Goal: Navigation & Orientation: Find specific page/section

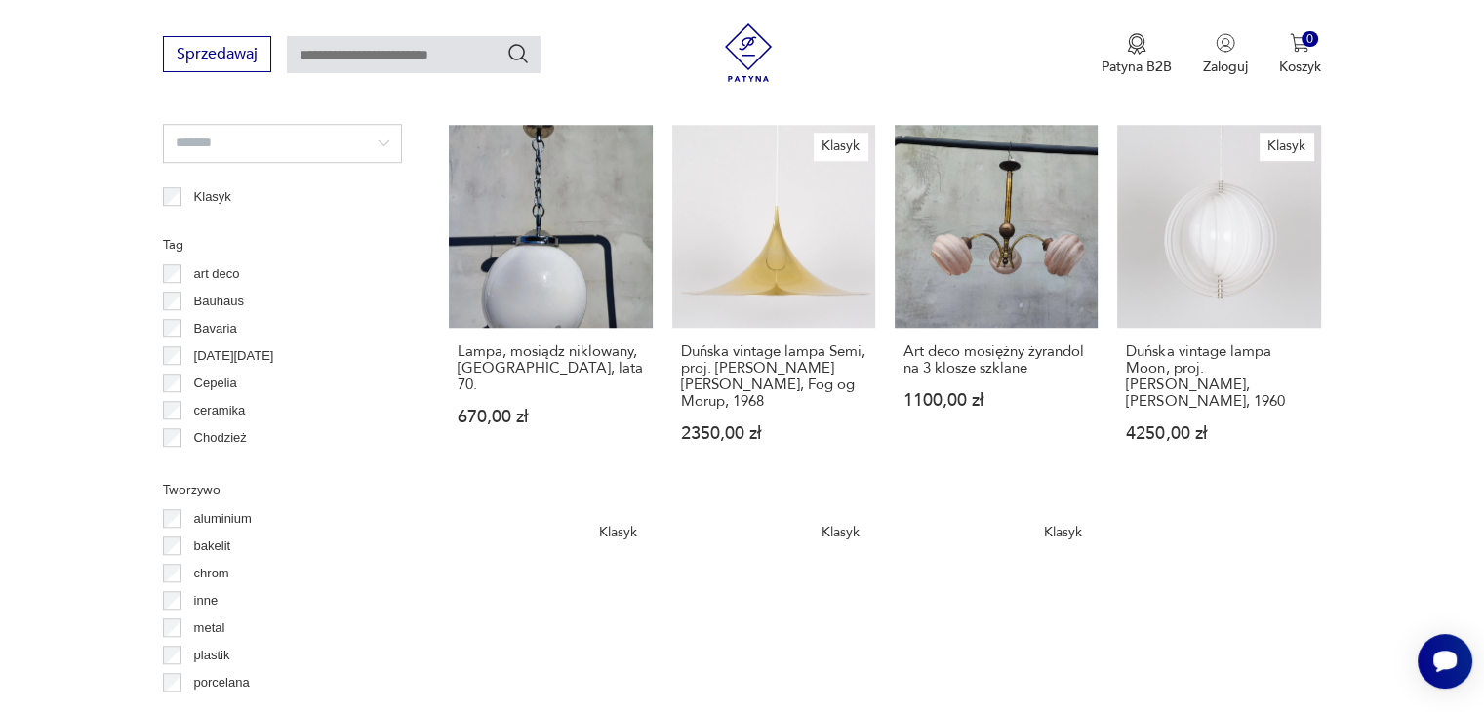
scroll to position [1425, 0]
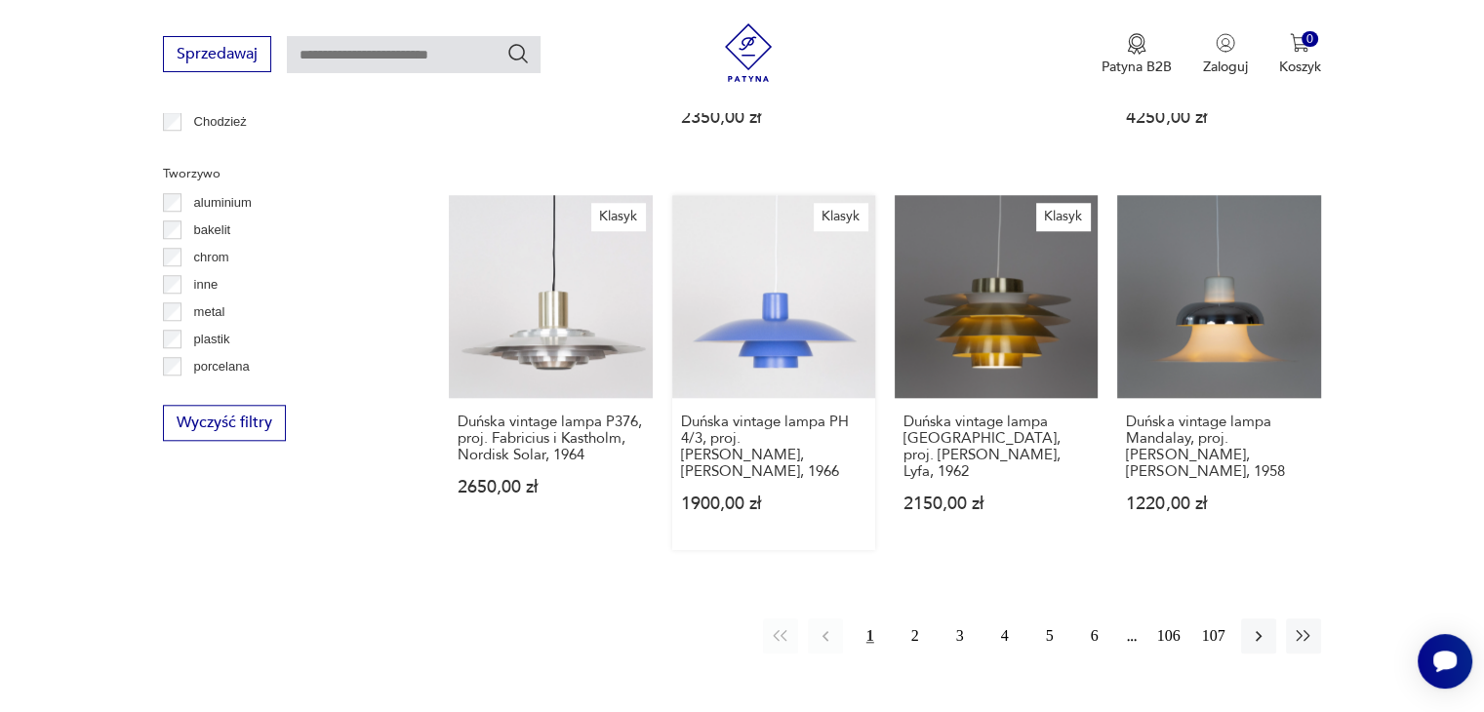
scroll to position [1882, 0]
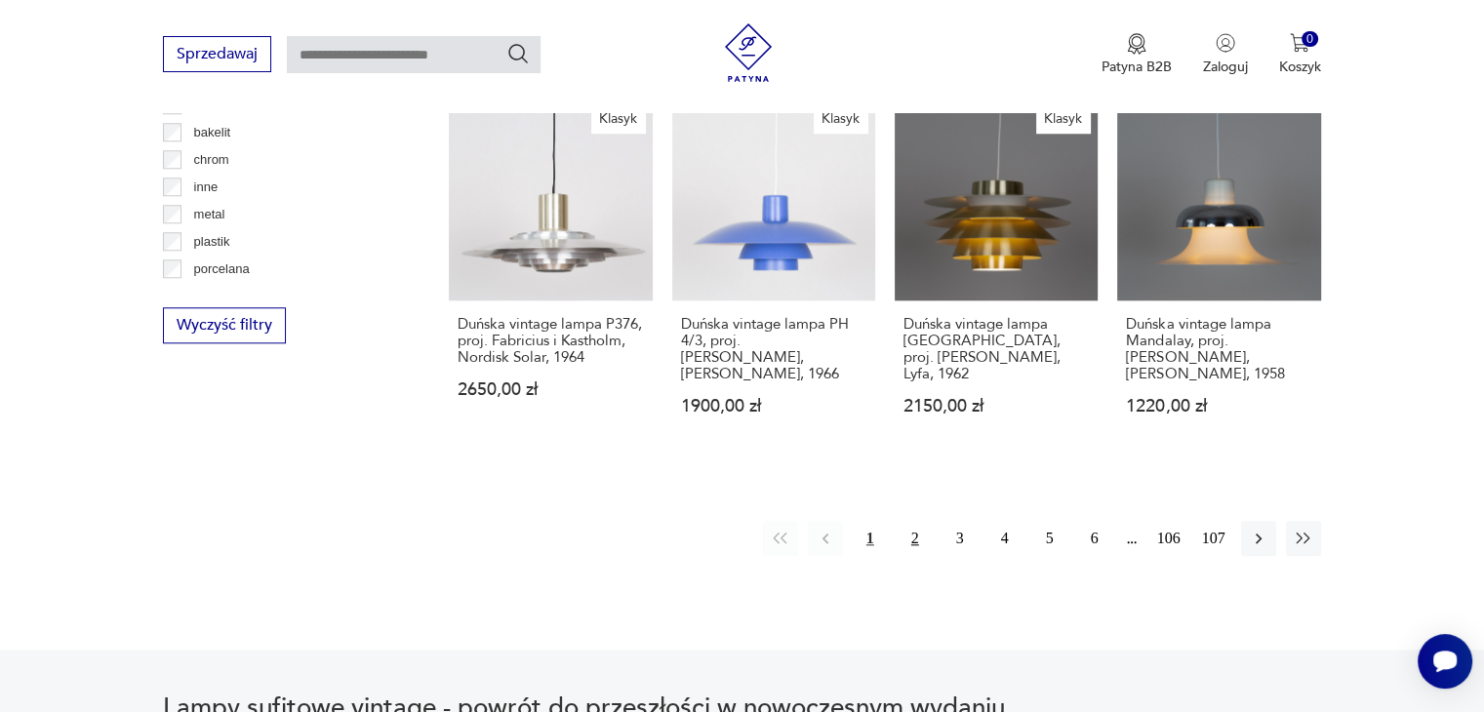
drag, startPoint x: 935, startPoint y: 501, endPoint x: 925, endPoint y: 503, distance: 9.9
click at [929, 521] on div "1 2 3 4 5 6 106 107" at bounding box center [1042, 538] width 558 height 35
click at [924, 521] on button "2" at bounding box center [914, 538] width 35 height 35
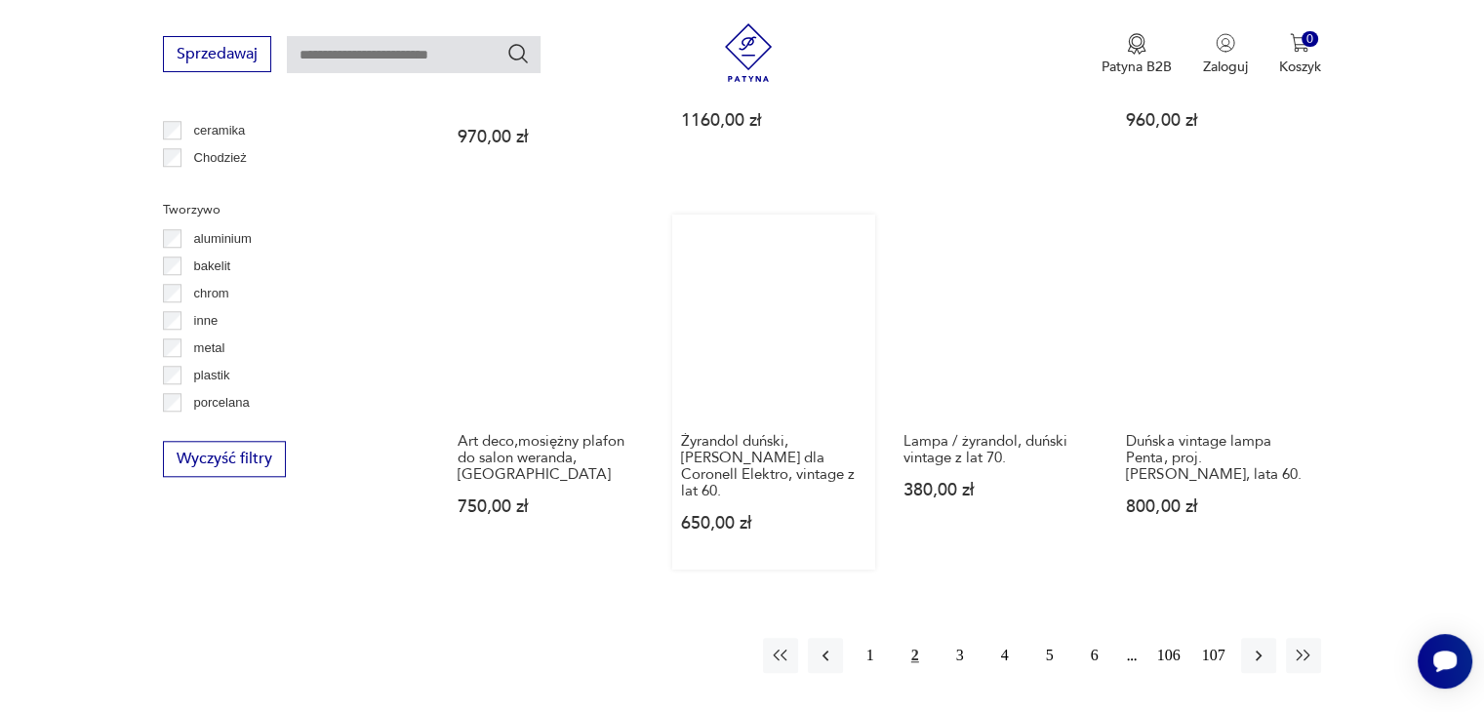
scroll to position [1922, 0]
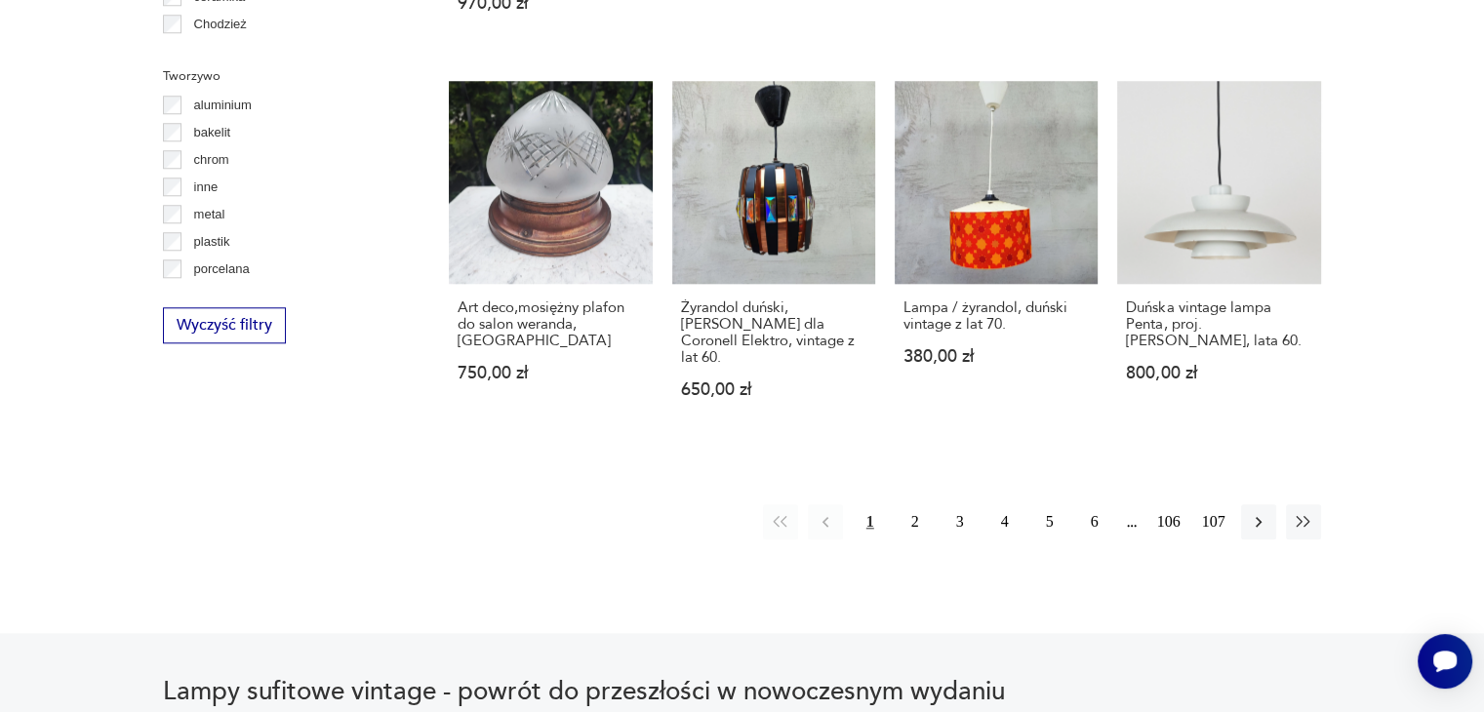
scroll to position [28, 0]
